Goal: Task Accomplishment & Management: Manage account settings

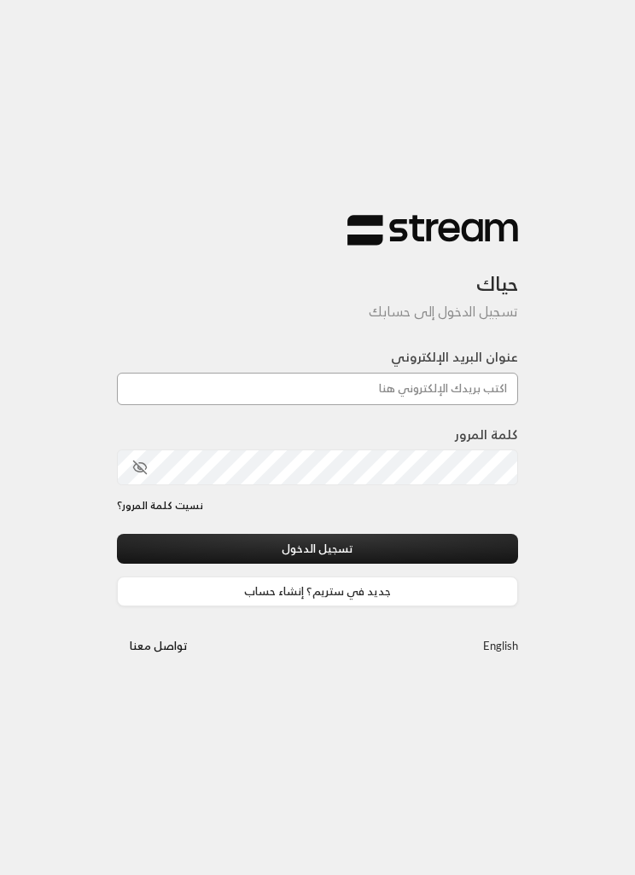
type input "[EMAIL_ADDRESS][DOMAIN_NAME]"
click at [409, 555] on button "تسجيل الدخول" at bounding box center [317, 549] width 401 height 30
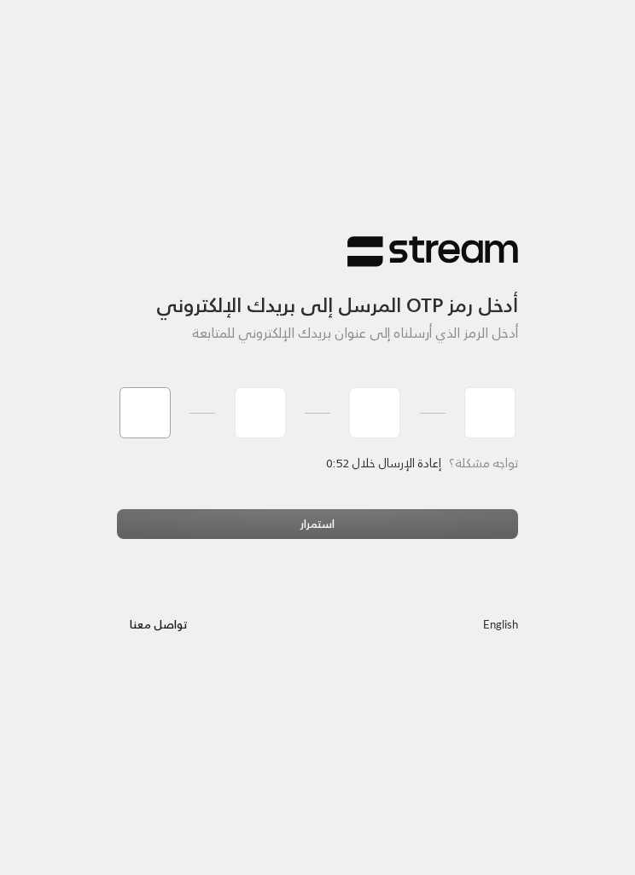
type input "1"
type input "5"
type input "6"
type input "9"
click at [463, 523] on div "استمرار" at bounding box center [317, 530] width 401 height 43
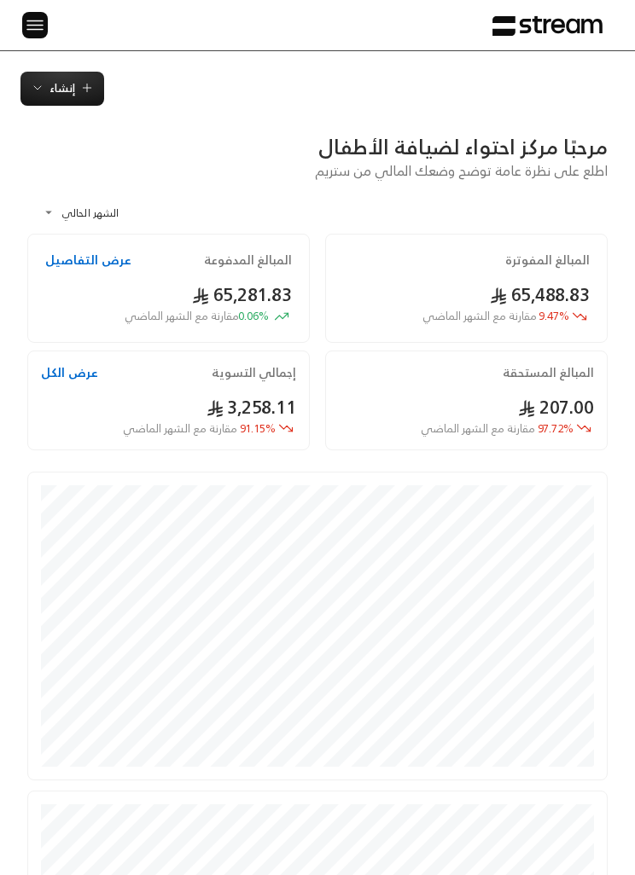
click at [30, 31] on img at bounding box center [35, 24] width 20 height 21
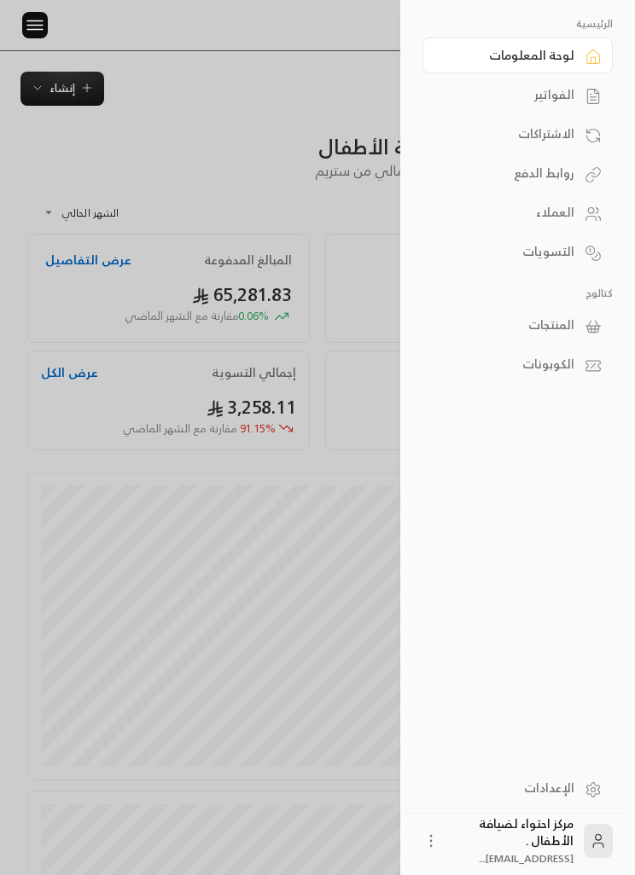
click at [577, 92] on link "الفواتير" at bounding box center [517, 95] width 190 height 36
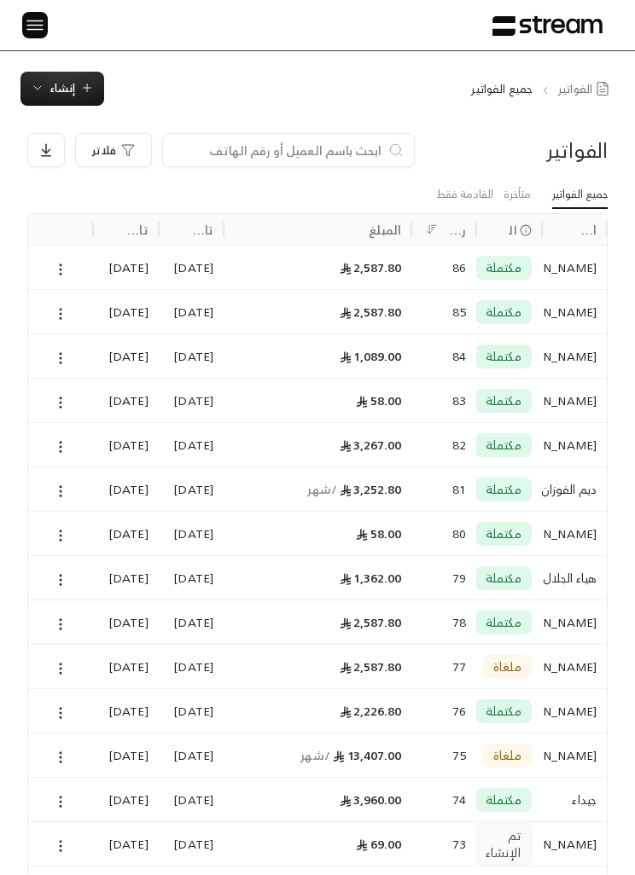
click at [39, 26] on img at bounding box center [35, 24] width 20 height 21
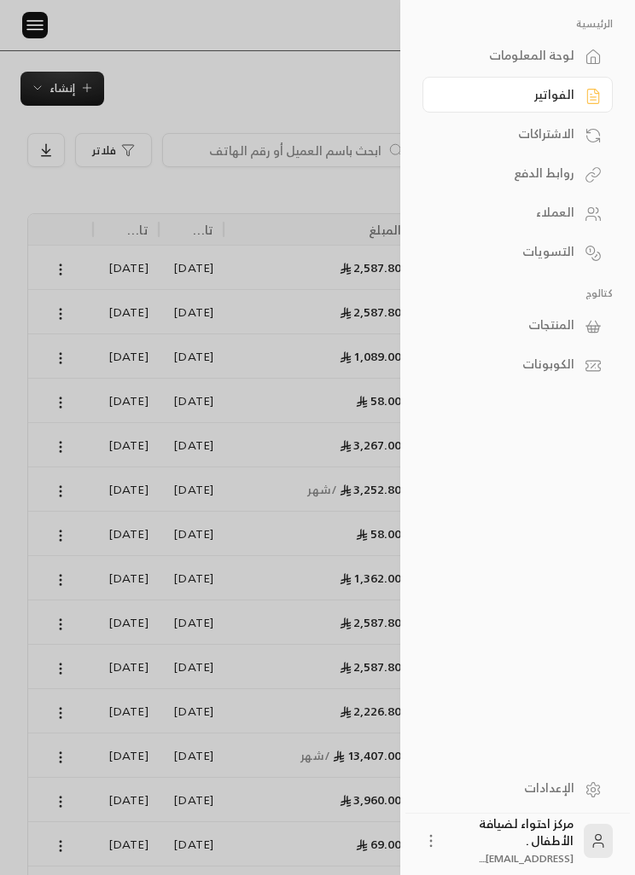
click at [566, 142] on div "الاشتراكات" at bounding box center [508, 133] width 130 height 17
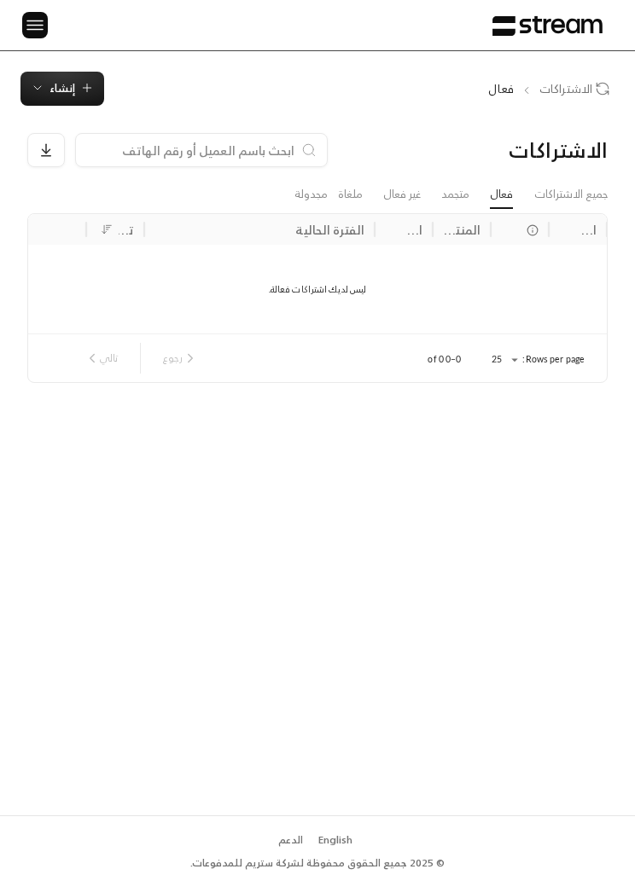
click at [44, 20] on img at bounding box center [35, 24] width 20 height 21
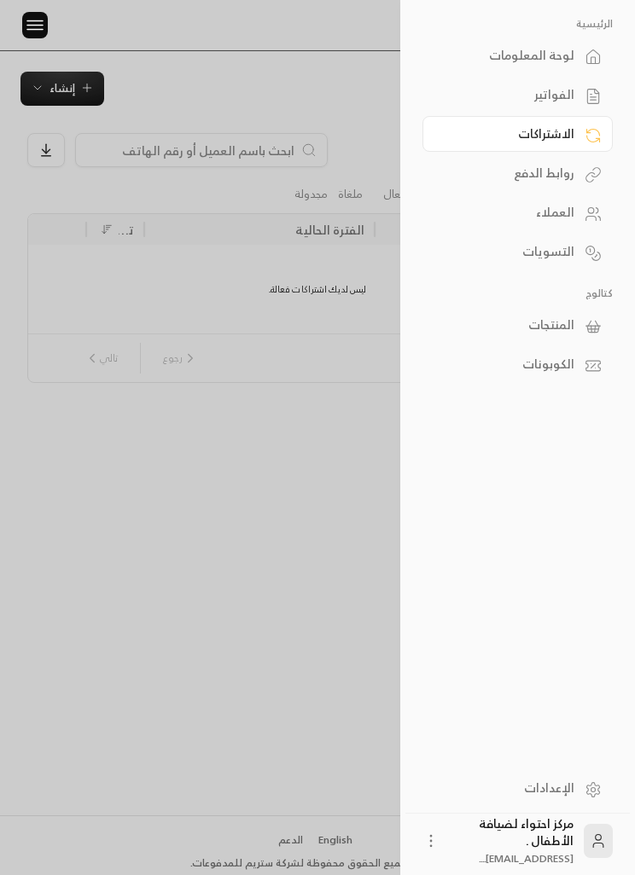
click at [572, 111] on link "الفواتير" at bounding box center [517, 95] width 190 height 36
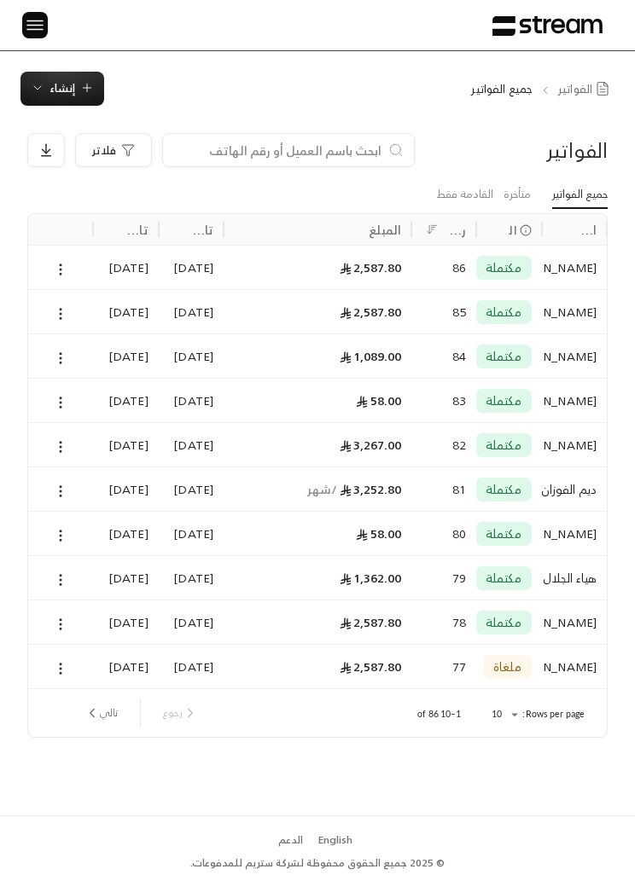
click at [58, 273] on icon at bounding box center [60, 269] width 15 height 15
click at [70, 311] on li "عرض" at bounding box center [78, 312] width 40 height 29
click at [57, 308] on icon at bounding box center [60, 313] width 15 height 15
click at [77, 356] on li "عرض" at bounding box center [78, 356] width 40 height 29
click at [57, 275] on icon at bounding box center [60, 269] width 15 height 15
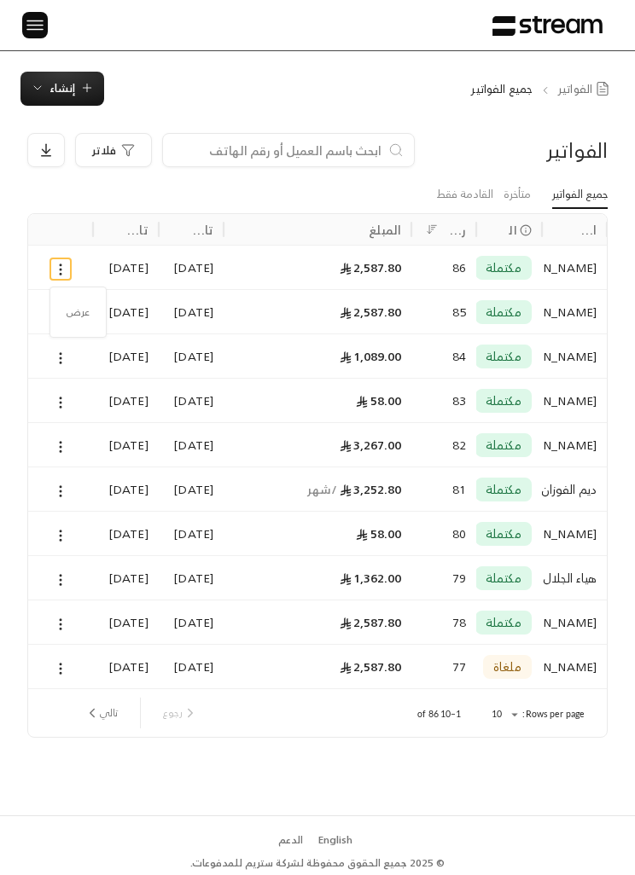
click at [72, 310] on li "عرض" at bounding box center [78, 312] width 40 height 29
click at [62, 316] on icon at bounding box center [60, 313] width 15 height 15
click at [84, 367] on li "عرض" at bounding box center [78, 356] width 40 height 29
click at [51, 313] on button at bounding box center [60, 314] width 19 height 20
click at [184, 0] on div "الرئيسية لوحة المعلومات الفواتير الاشتراكات روابط الدفع العملاء التسويات كتالوج…" at bounding box center [317, 25] width 635 height 50
